Goal: Task Accomplishment & Management: Manage account settings

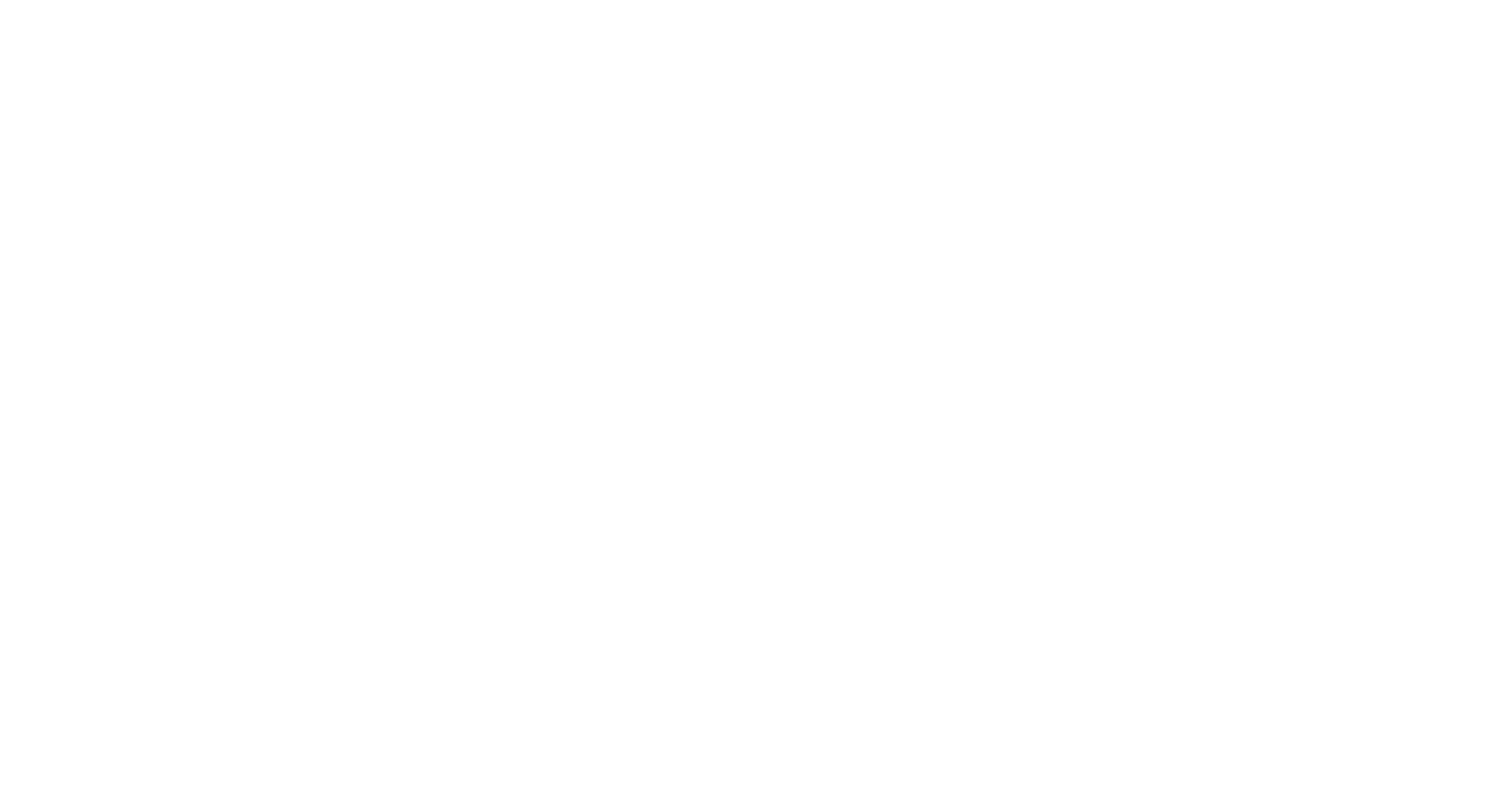
click at [1236, 352] on div at bounding box center [756, 402] width 1512 height 804
click at [986, 39] on div at bounding box center [756, 402] width 1512 height 804
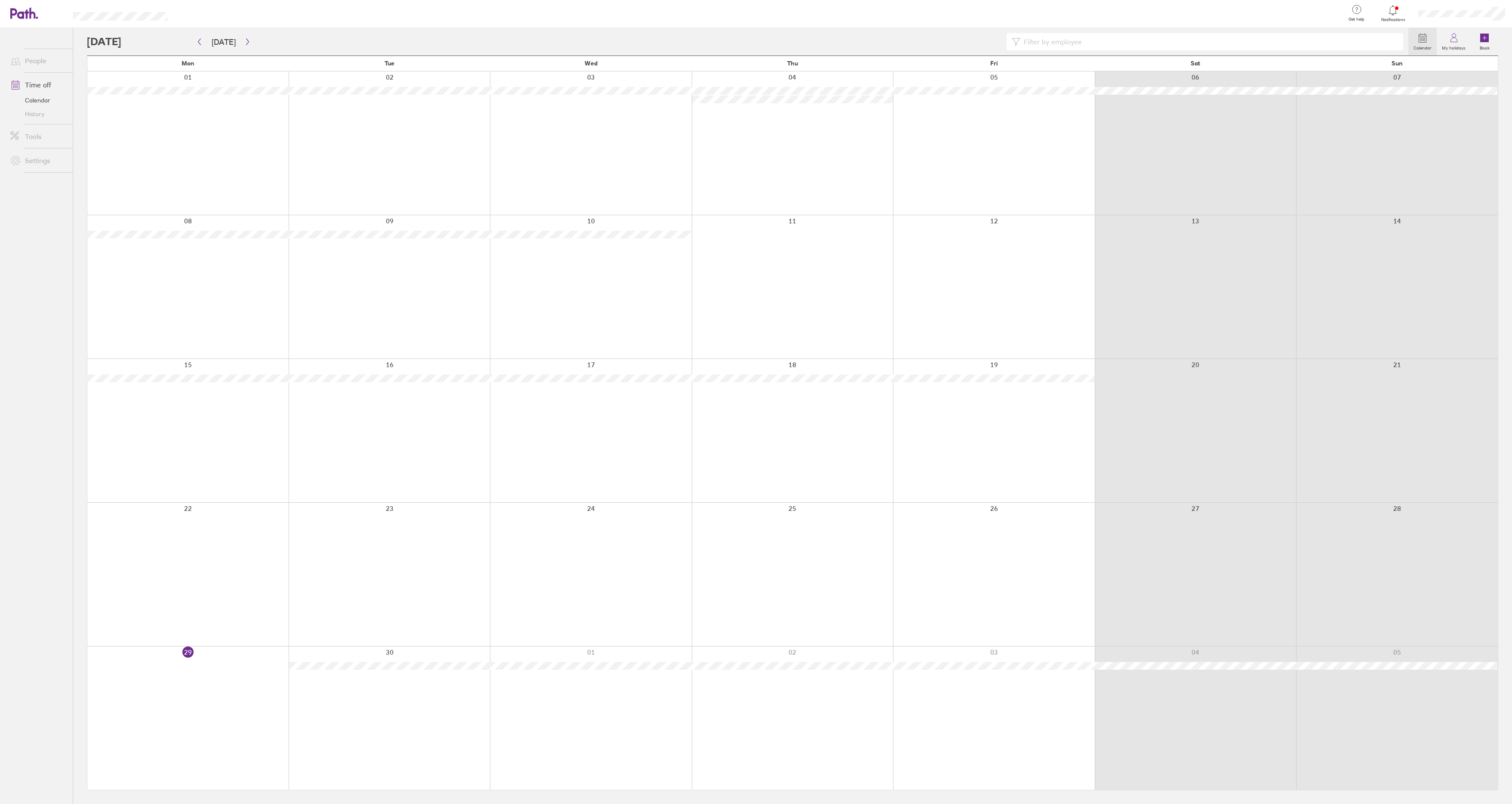
click at [183, 652] on div at bounding box center [188, 718] width 201 height 143
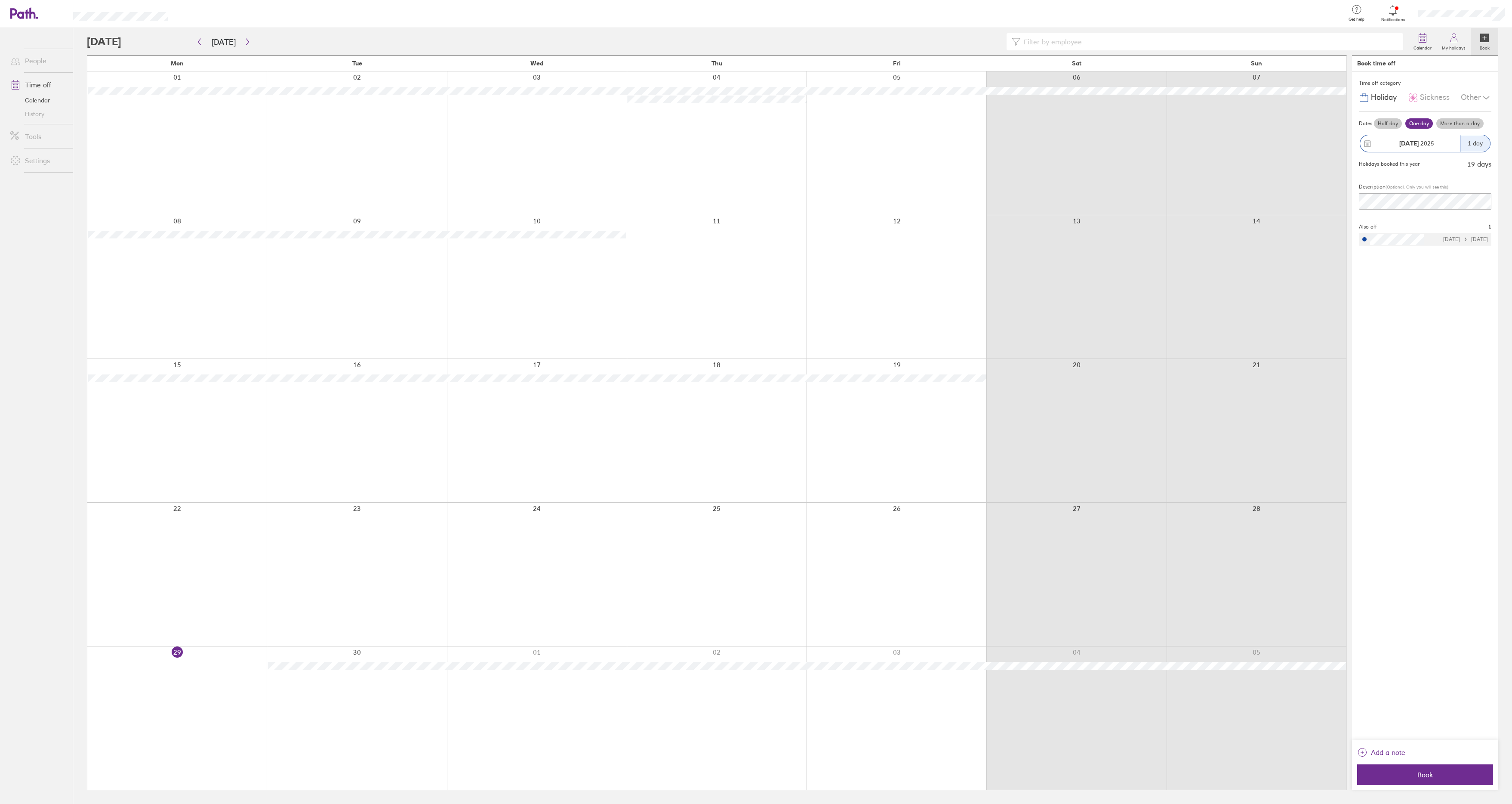
click at [251, 41] on div at bounding box center [747, 41] width 1321 height 17
click at [249, 41] on button "button" at bounding box center [248, 42] width 11 height 14
click at [526, 392] on div at bounding box center [536, 430] width 180 height 143
click at [702, 393] on div at bounding box center [717, 430] width 180 height 143
click at [713, 366] on div at bounding box center [717, 430] width 180 height 143
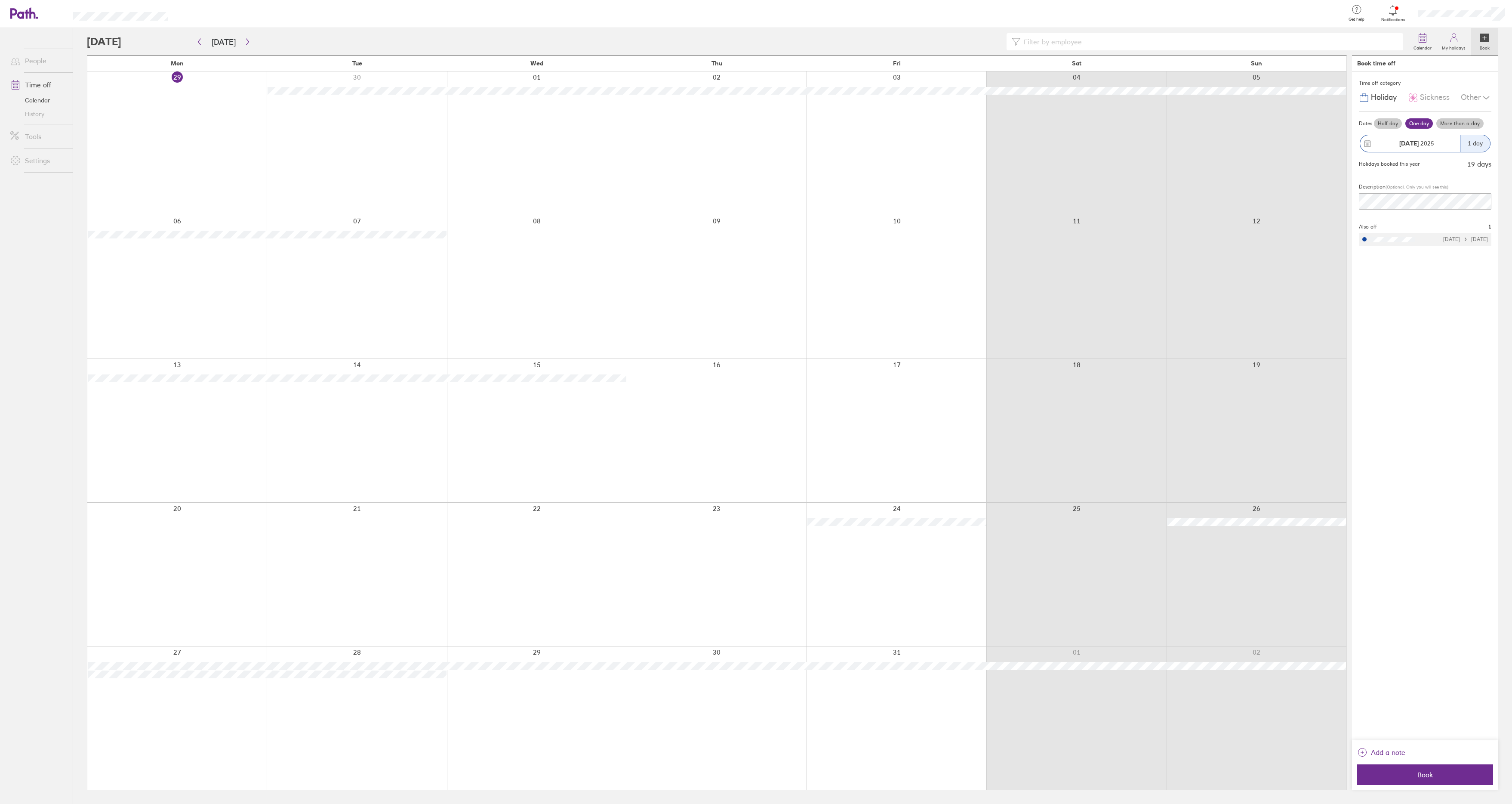
click at [728, 370] on div at bounding box center [717, 430] width 180 height 143
click at [1439, 123] on label "More than a day" at bounding box center [1460, 124] width 48 height 11
click at [0, 0] on input "More than a day" at bounding box center [0, 0] width 0 height 0
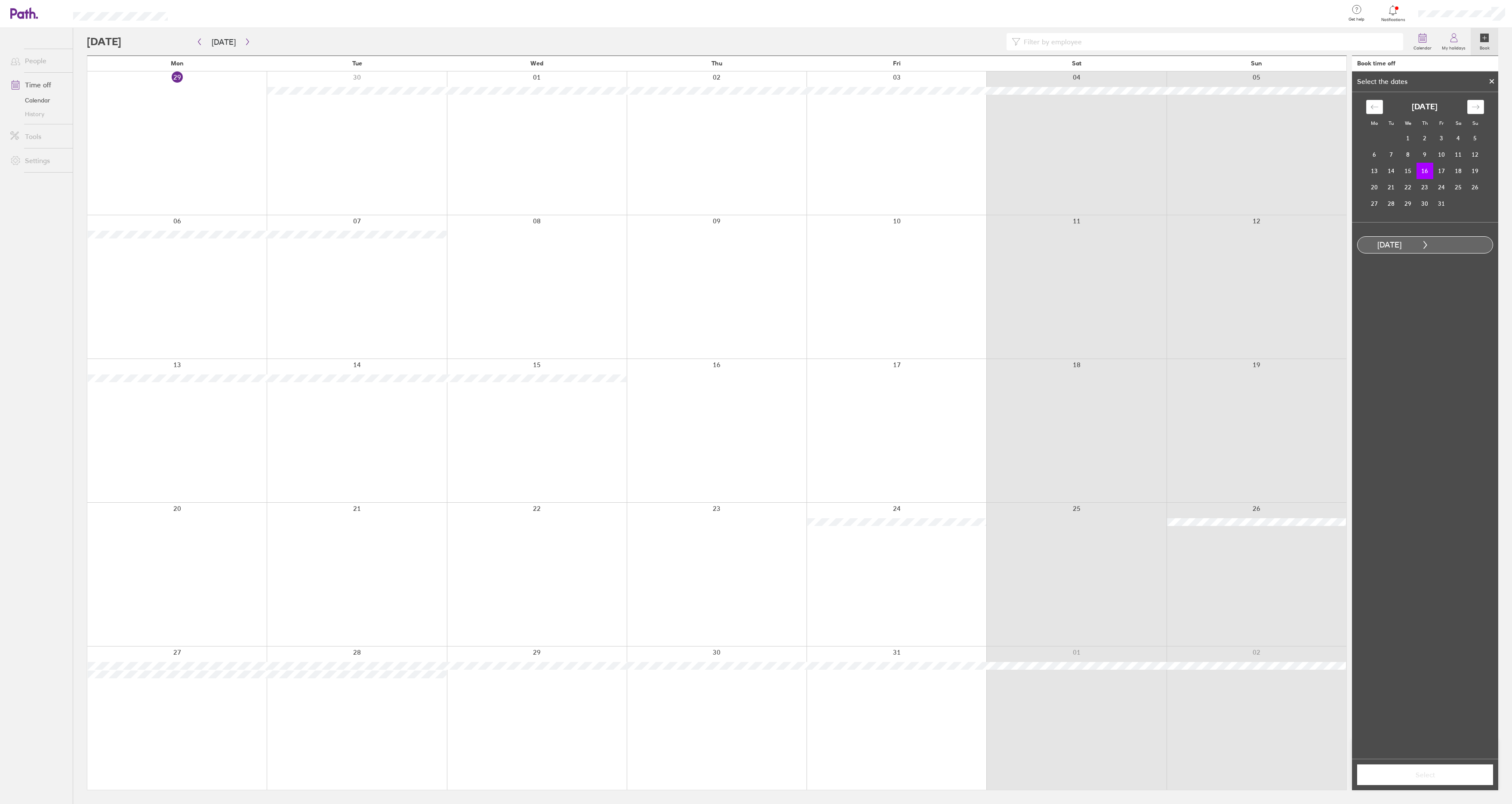
click at [1491, 82] on icon at bounding box center [1491, 81] width 6 height 5
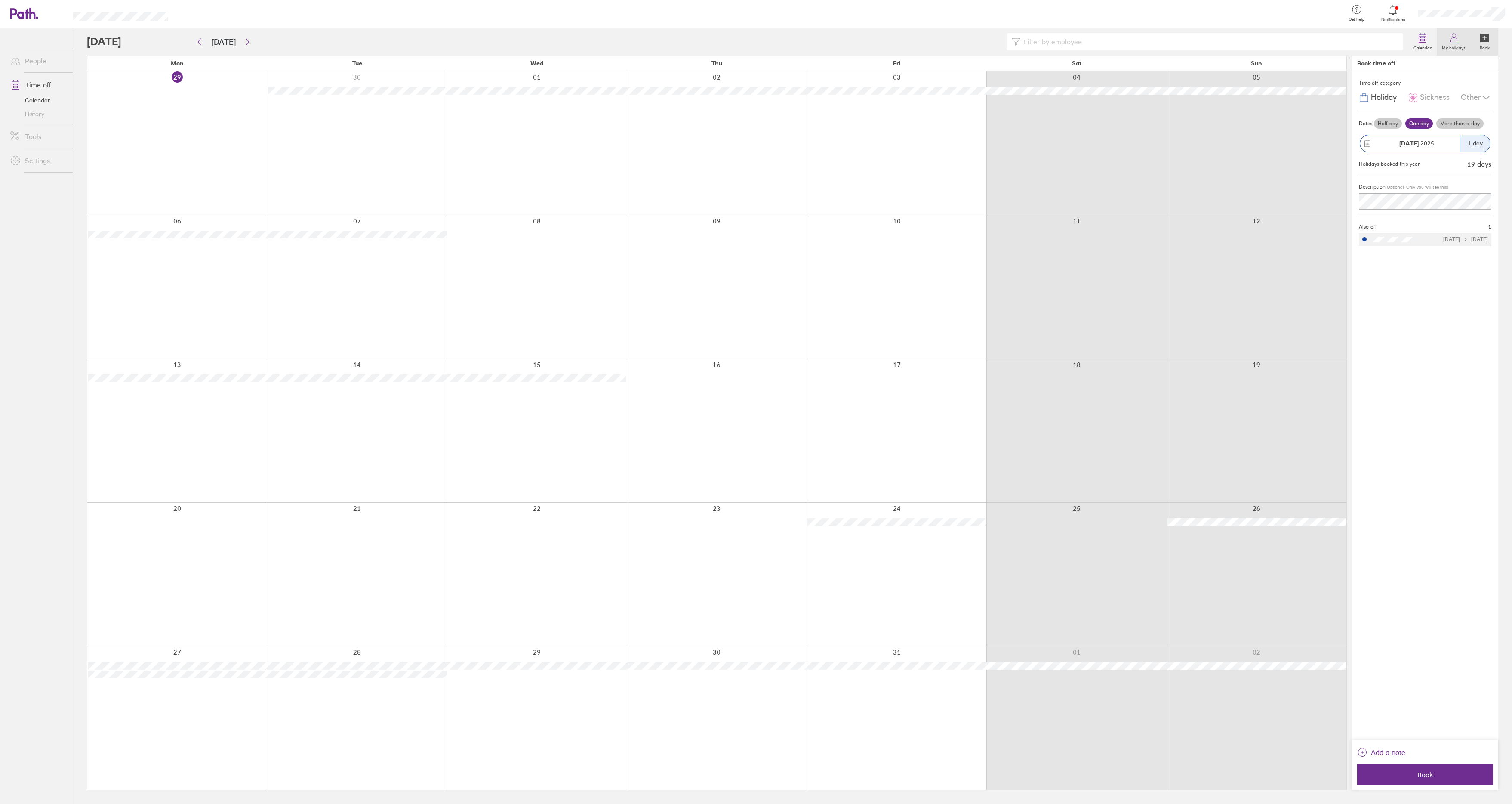
click at [1447, 42] on link "My holidays" at bounding box center [1454, 42] width 34 height 28
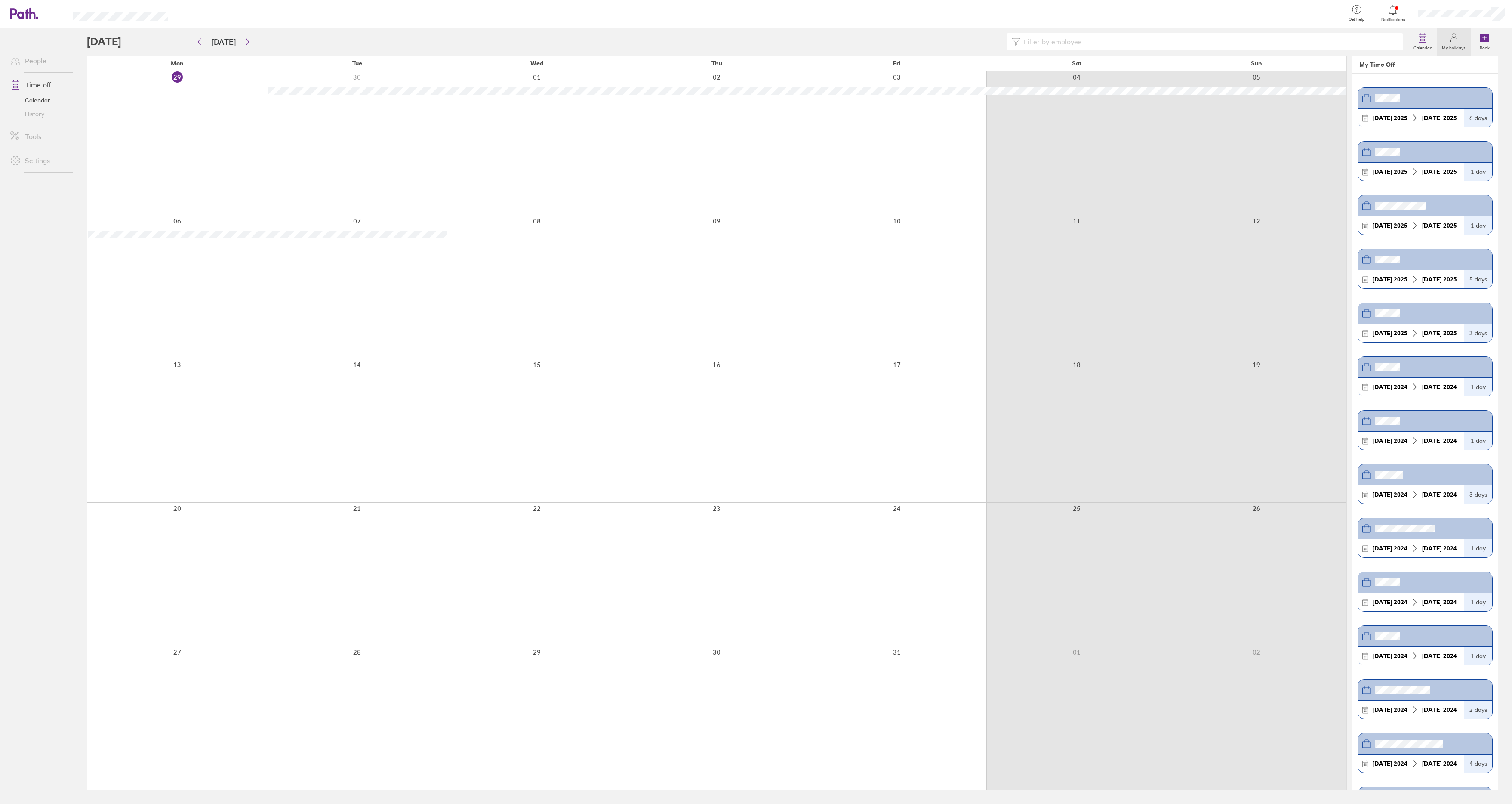
click at [1397, 11] on icon at bounding box center [1393, 11] width 11 height 11
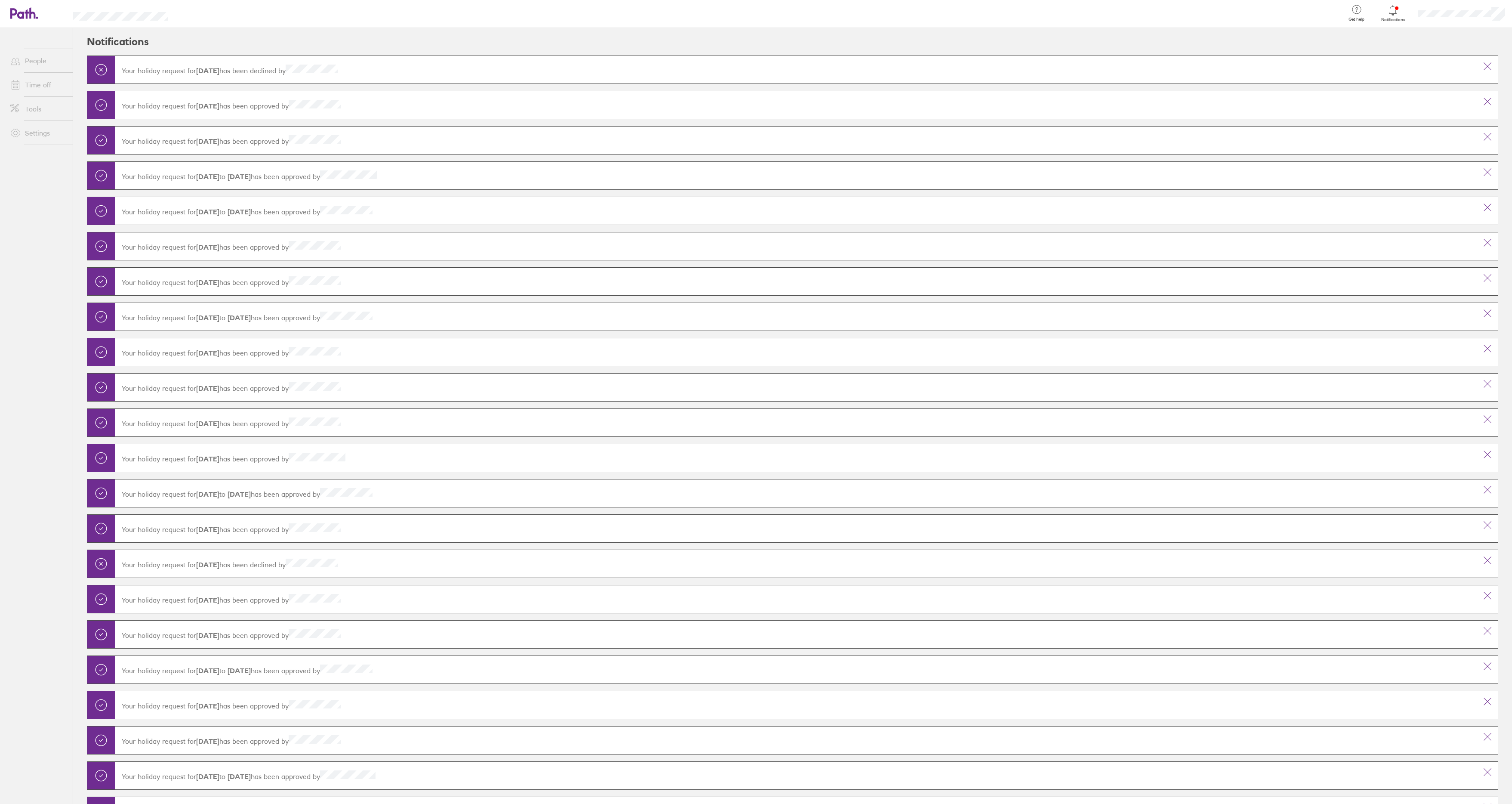
click at [29, 86] on link "Time off" at bounding box center [38, 85] width 69 height 17
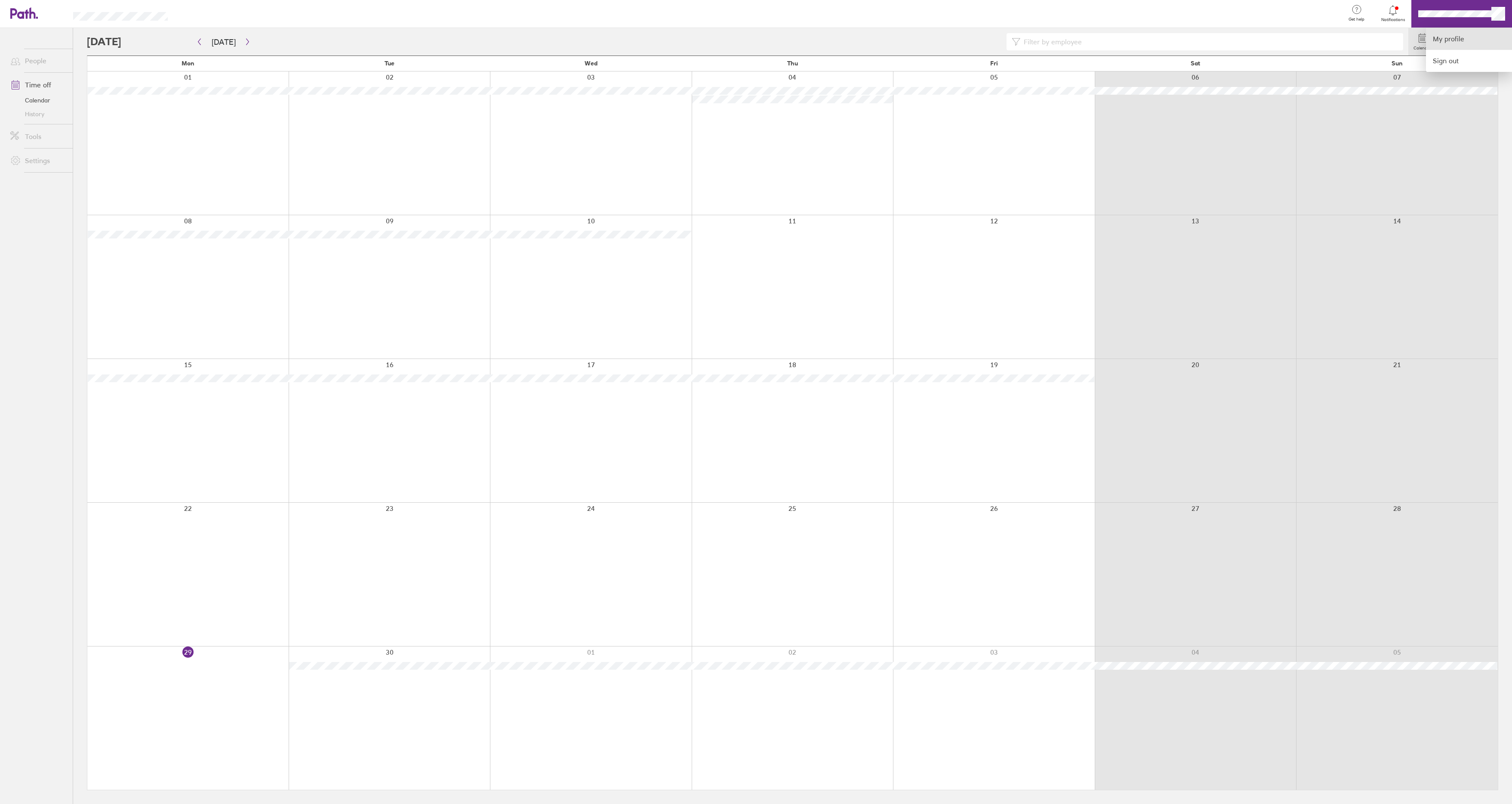
click at [1447, 36] on link "My profile" at bounding box center [1469, 39] width 86 height 22
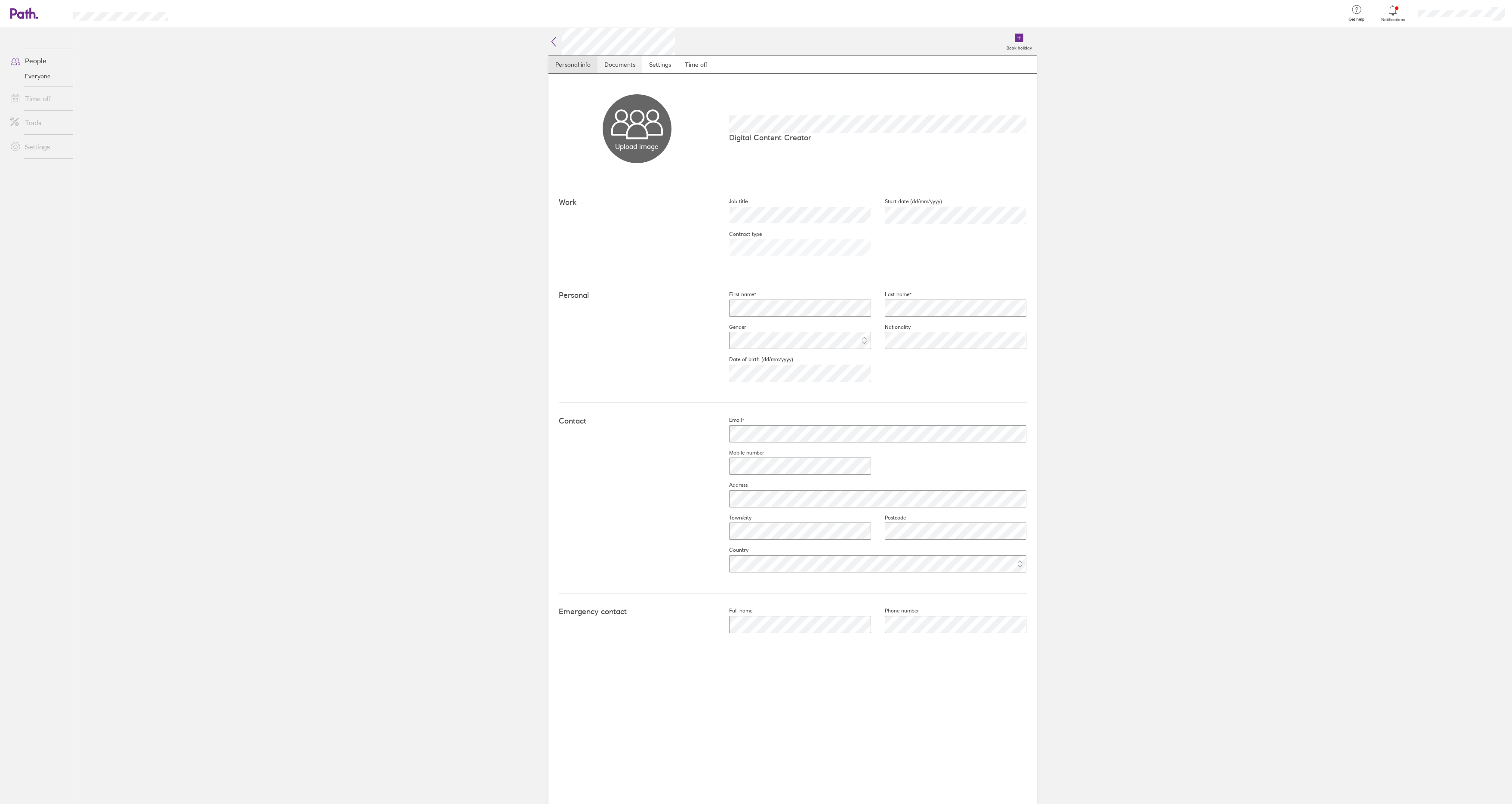
click at [636, 69] on link "Documents" at bounding box center [620, 64] width 45 height 17
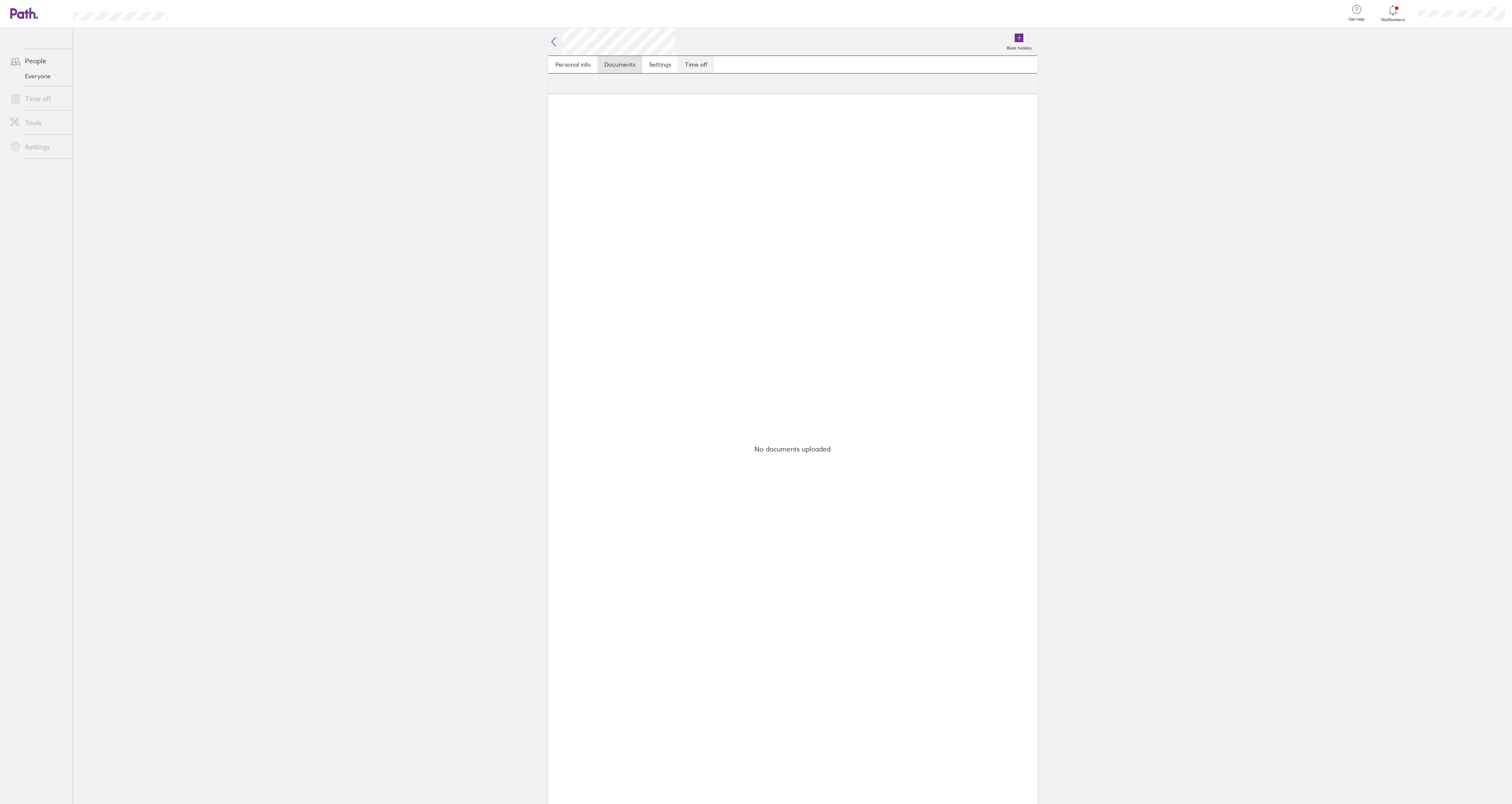
click at [707, 66] on link "Time off" at bounding box center [696, 64] width 36 height 17
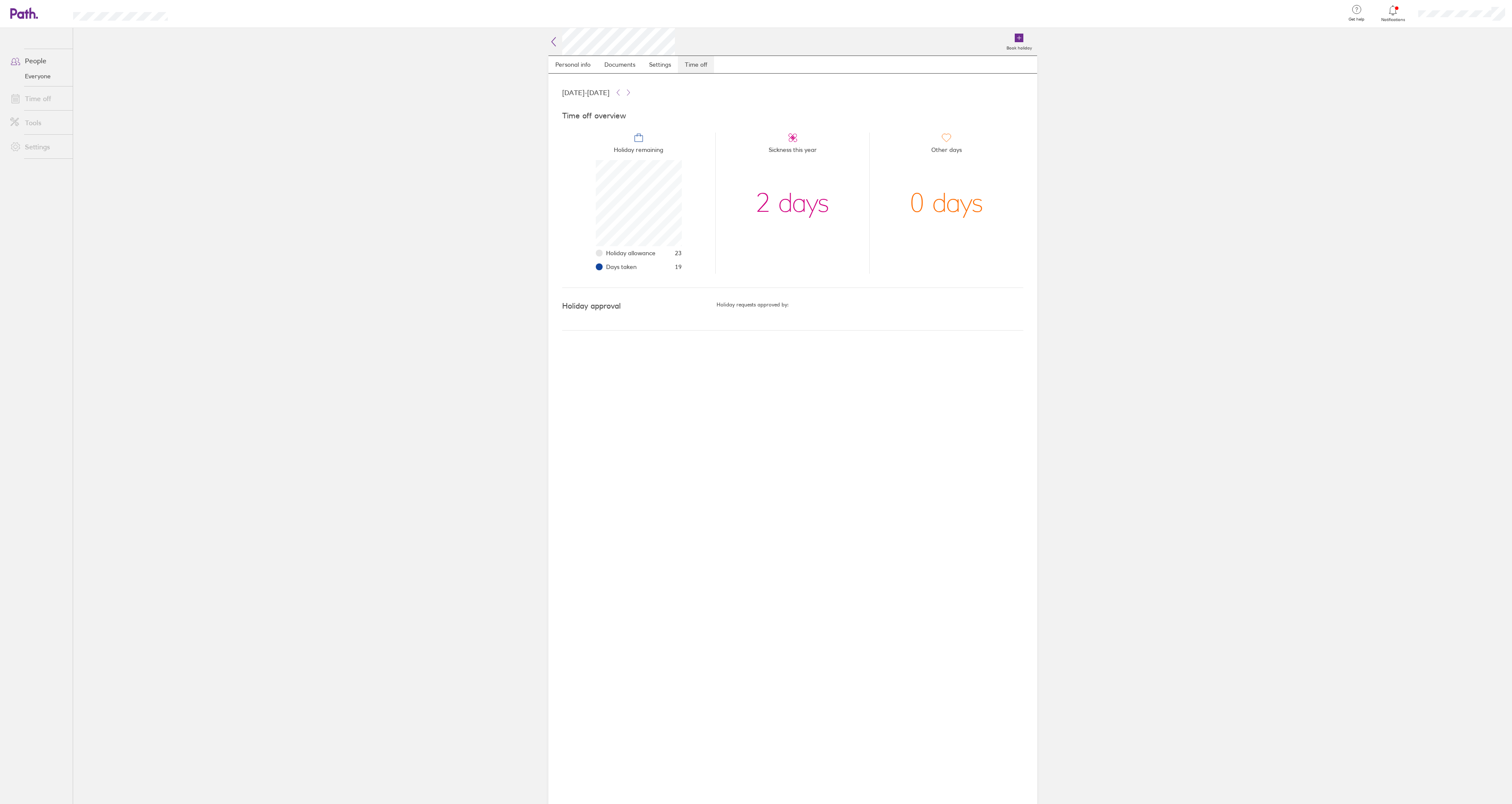
scroll to position [86, 86]
